Goal: Transaction & Acquisition: Purchase product/service

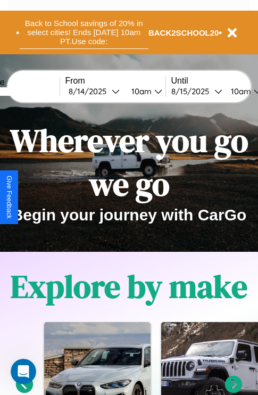
click at [83, 32] on button "Back to School savings of 20% in select cities! Ends [DATE] 10am PT. Use code:" at bounding box center [84, 32] width 129 height 33
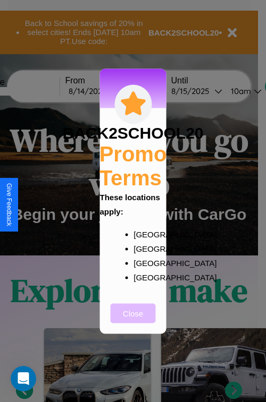
click at [133, 321] on button "Close" at bounding box center [133, 314] width 45 height 20
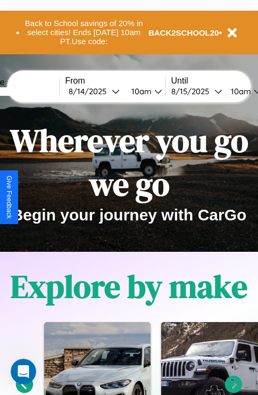
click at [36, 91] on input "text" at bounding box center [20, 91] width 80 height 9
type input "**********"
click at [106, 91] on div "[DATE]" at bounding box center [90, 91] width 43 height 10
select select "*"
select select "****"
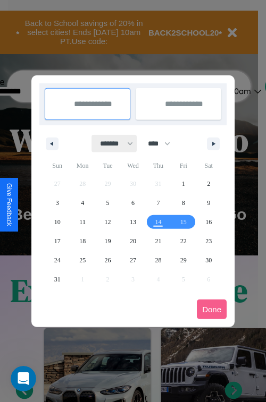
click at [112, 144] on select "******* ******** ***** ***** *** **** **** ****** ********* ******* ******** **…" at bounding box center [114, 144] width 45 height 18
select select "**"
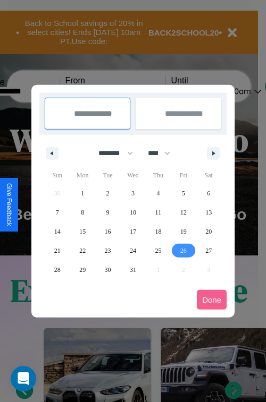
click at [183, 250] on span "26" at bounding box center [183, 250] width 6 height 19
type input "**********"
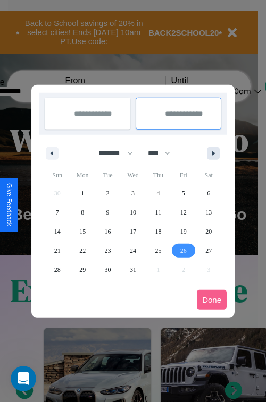
click at [213, 153] on icon "button" at bounding box center [215, 154] width 5 height 4
select select "*"
select select "****"
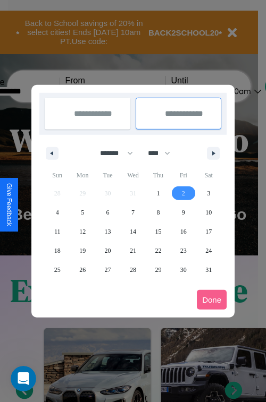
click at [183, 193] on span "2" at bounding box center [183, 193] width 3 height 19
type input "**********"
select select "**"
select select "****"
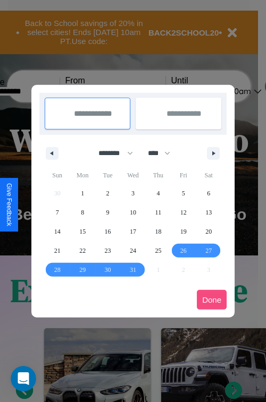
click at [212, 300] on button "Done" at bounding box center [212, 300] width 30 height 20
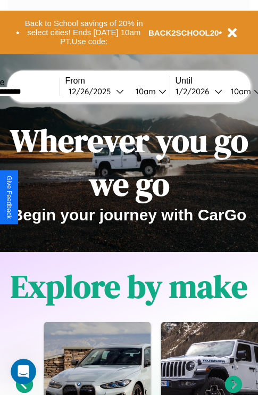
scroll to position [0, 39]
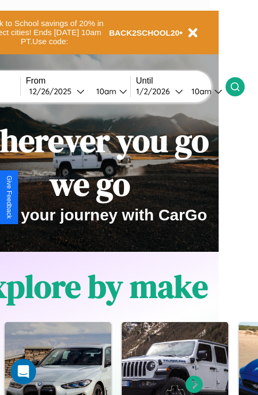
click at [240, 86] on icon at bounding box center [235, 86] width 11 height 11
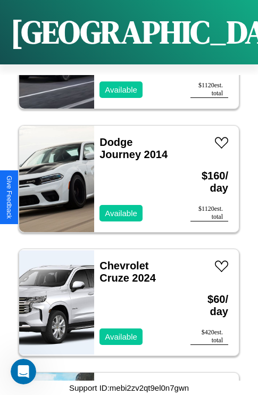
scroll to position [1273, 0]
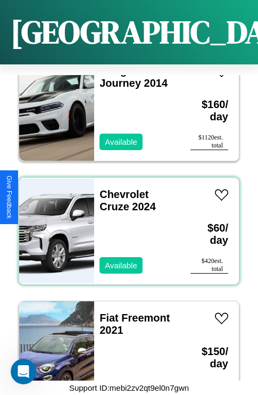
click at [125, 224] on div "Chevrolet Cruze 2024 Available" at bounding box center [137, 231] width 86 height 106
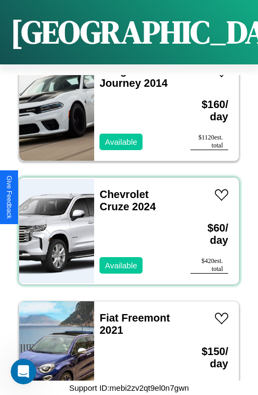
click at [125, 224] on div "Chevrolet Cruze 2024 Available" at bounding box center [137, 231] width 86 height 106
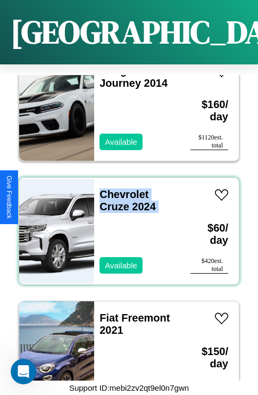
click at [125, 224] on div "Chevrolet Cruze 2024 Available" at bounding box center [137, 231] width 86 height 106
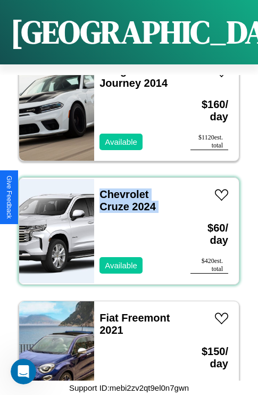
click at [125, 224] on div "Chevrolet Cruze 2024 Available" at bounding box center [137, 231] width 86 height 106
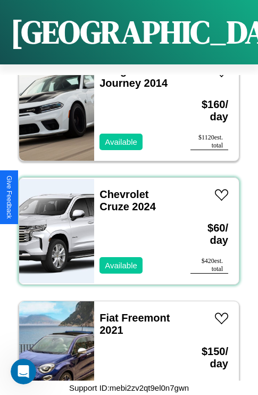
click at [125, 224] on div "Chevrolet Cruze 2024 Available" at bounding box center [137, 231] width 86 height 106
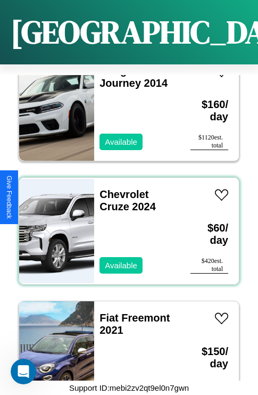
click at [125, 224] on div "Chevrolet Cruze 2024 Available" at bounding box center [137, 231] width 86 height 106
click at [121, 188] on link "Chevrolet Cruze 2024" at bounding box center [127, 200] width 56 height 24
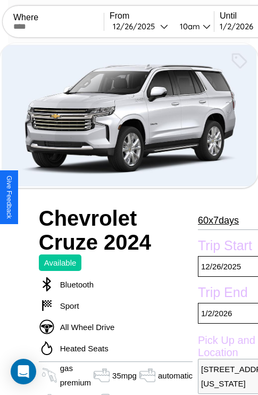
scroll to position [23, 0]
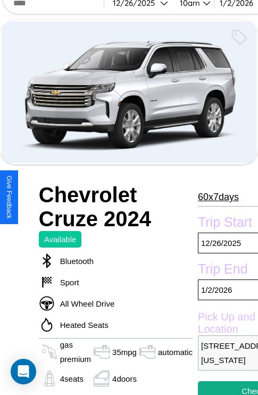
click at [217, 197] on p "60 x 7 days" at bounding box center [218, 196] width 41 height 17
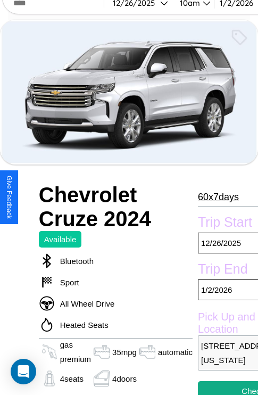
click at [217, 197] on p "60 x 7 days" at bounding box center [218, 196] width 41 height 17
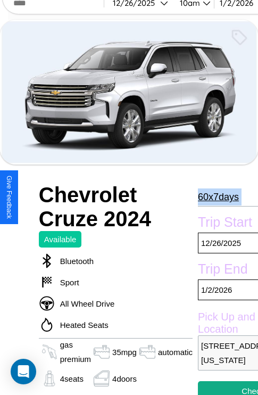
click at [217, 197] on p "60 x 7 days" at bounding box center [218, 196] width 41 height 17
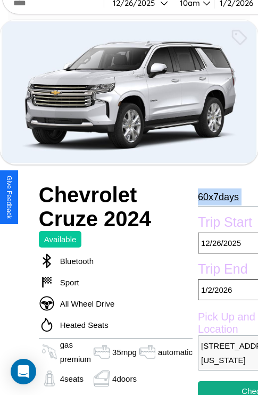
click at [217, 197] on p "60 x 7 days" at bounding box center [218, 196] width 41 height 17
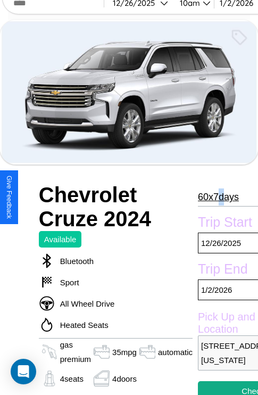
click at [217, 197] on p "60 x 7 days" at bounding box center [218, 196] width 41 height 17
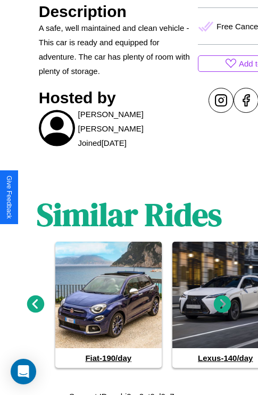
scroll to position [434, 0]
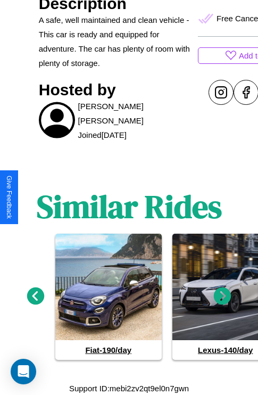
click at [222, 296] on icon at bounding box center [223, 296] width 18 height 18
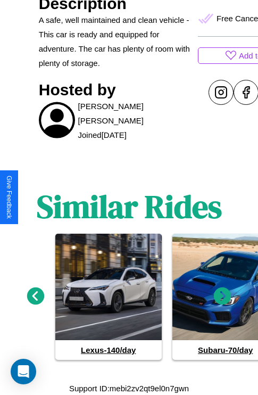
click at [35, 296] on icon at bounding box center [36, 296] width 18 height 18
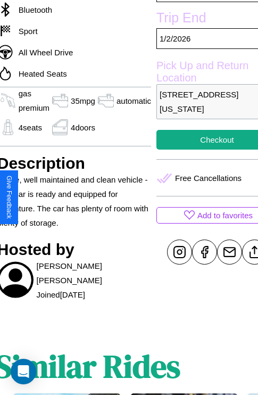
scroll to position [216, 57]
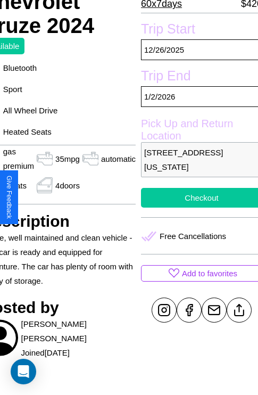
click at [197, 197] on button "Checkout" at bounding box center [201, 198] width 121 height 20
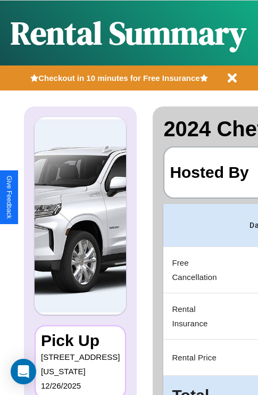
scroll to position [0, 204]
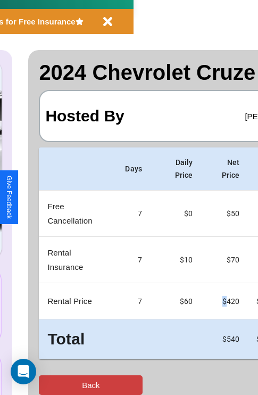
click at [52, 384] on button "Back" at bounding box center [91, 385] width 104 height 20
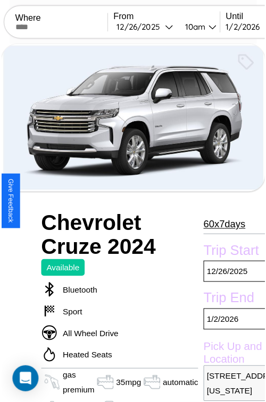
scroll to position [292, 57]
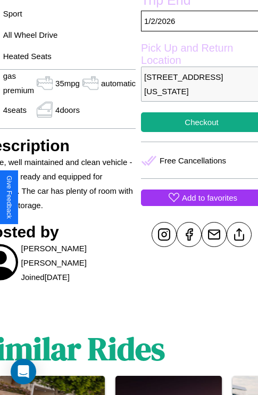
click at [197, 197] on p "Add to favorites" at bounding box center [209, 197] width 55 height 14
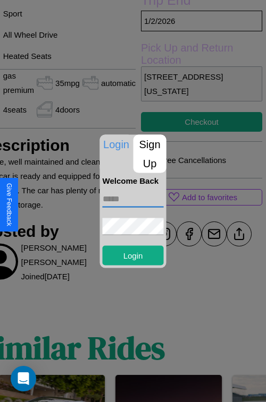
click at [133, 199] on input "text" at bounding box center [133, 198] width 61 height 17
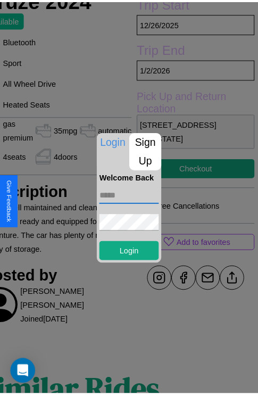
scroll to position [213, 57]
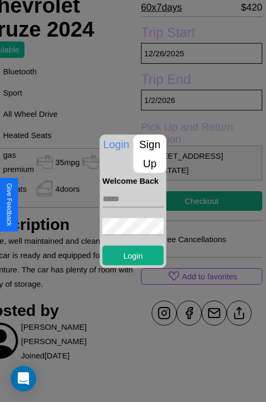
click at [197, 201] on div at bounding box center [133, 201] width 266 height 402
